Goal: Navigation & Orientation: Find specific page/section

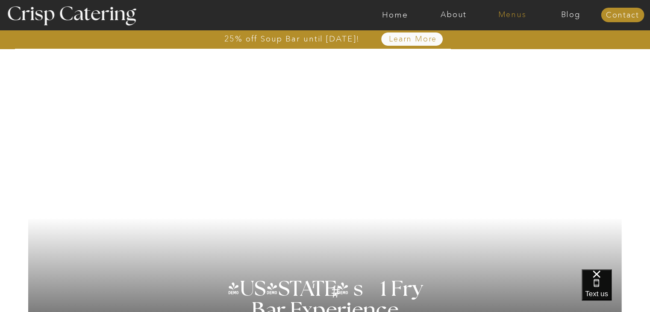
click at [513, 18] on nav "Menus" at bounding box center [512, 15] width 59 height 9
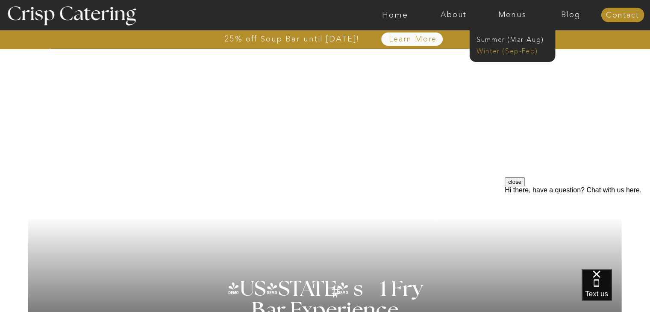
click at [498, 49] on nav "Winter (Sep-Feb)" at bounding box center [512, 50] width 70 height 8
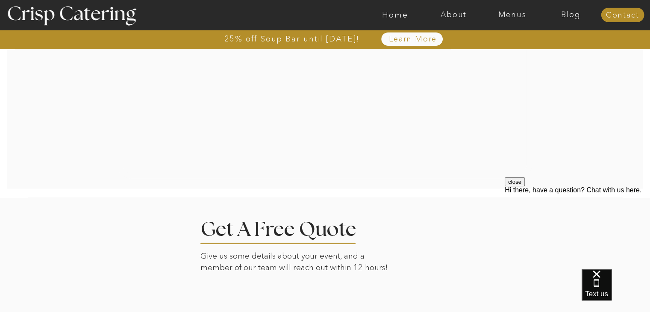
scroll to position [1793, 0]
click at [518, 13] on nav "Menus" at bounding box center [512, 15] width 59 height 9
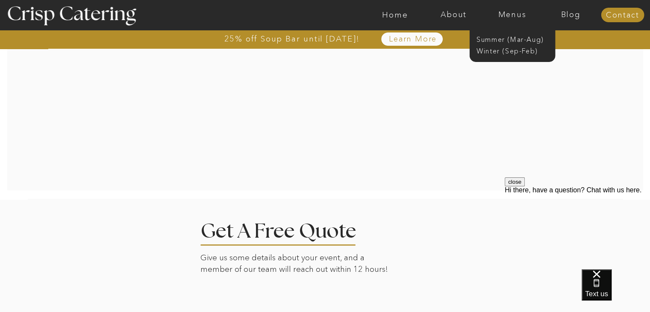
click at [588, 172] on div at bounding box center [325, 61] width 636 height 259
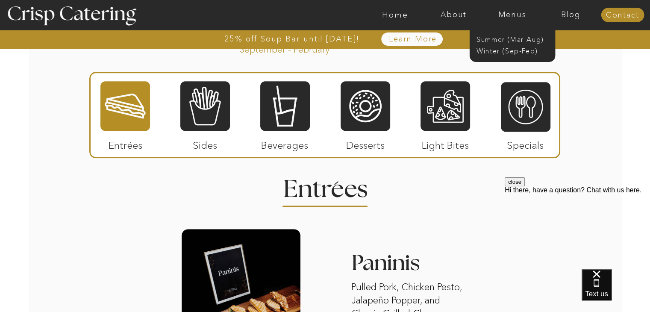
scroll to position [981, 0]
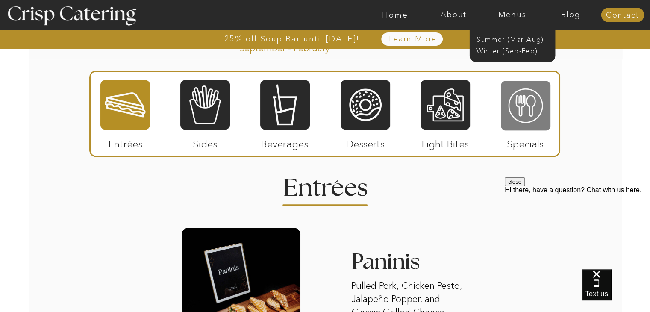
click at [527, 100] on div at bounding box center [526, 105] width 50 height 51
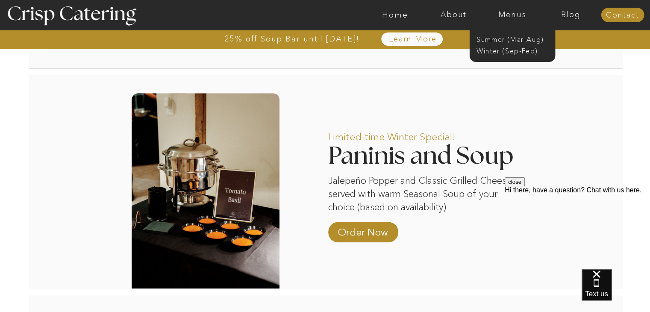
scroll to position [639, 0]
